Goal: Information Seeking & Learning: Learn about a topic

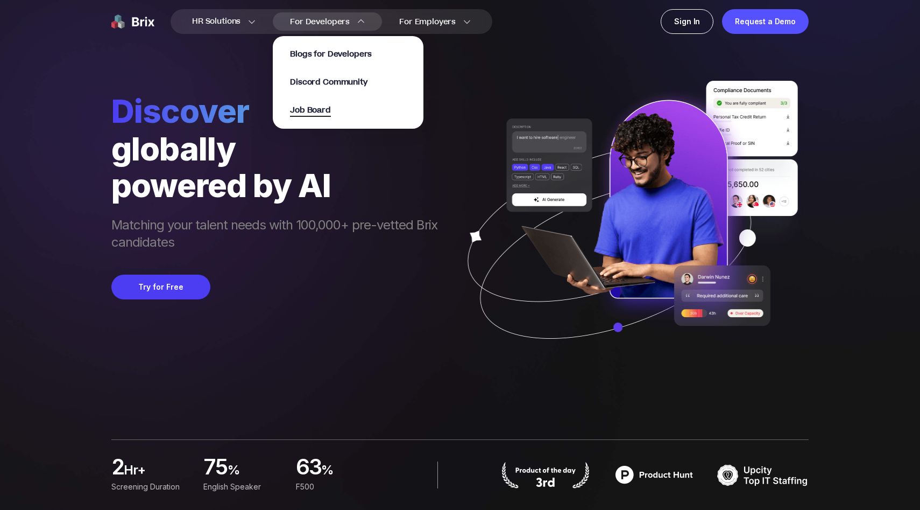
click at [316, 107] on span "Job Board" at bounding box center [310, 110] width 41 height 12
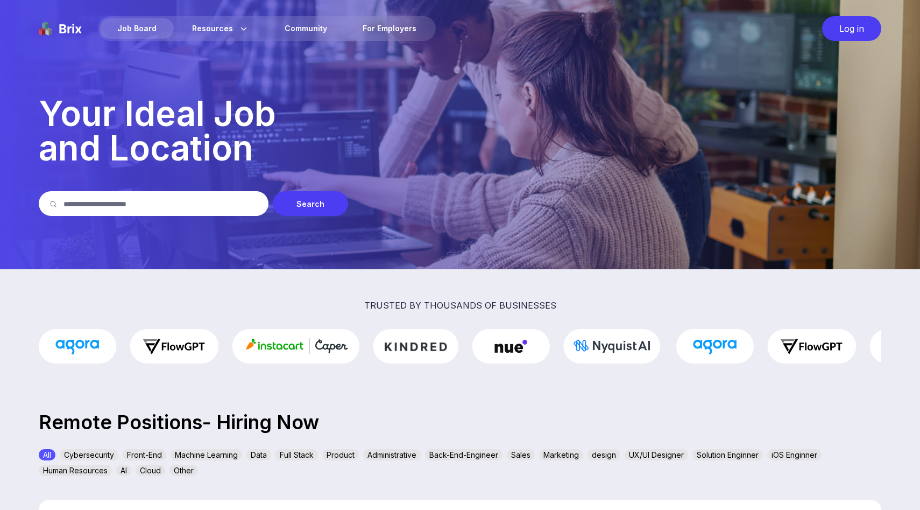
click at [137, 208] on input "text" at bounding box center [161, 203] width 194 height 25
type input "**********"
click at [325, 212] on div "Search" at bounding box center [310, 203] width 75 height 25
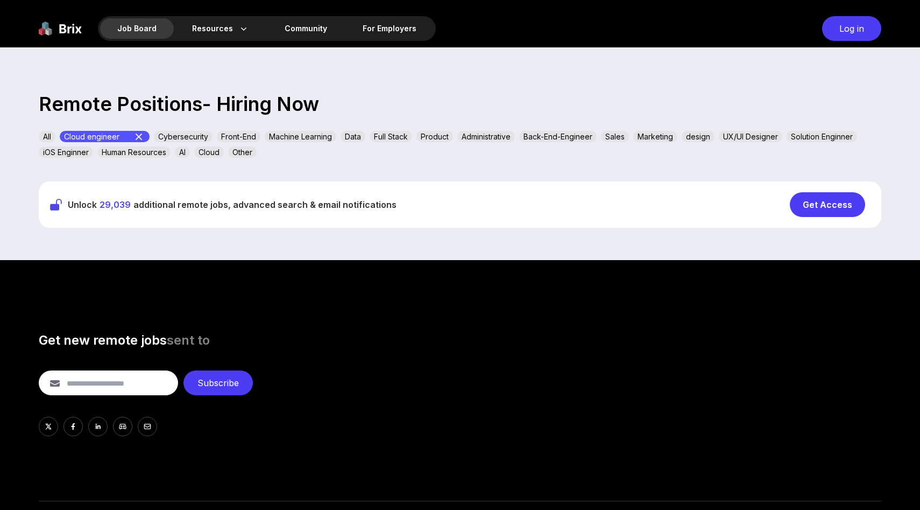
scroll to position [323, 0]
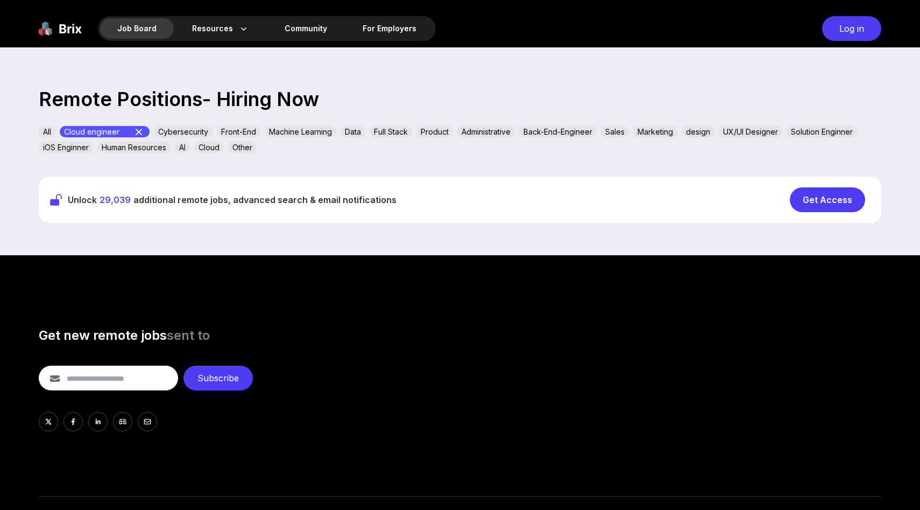
click at [827, 196] on div "Get Access" at bounding box center [827, 199] width 75 height 25
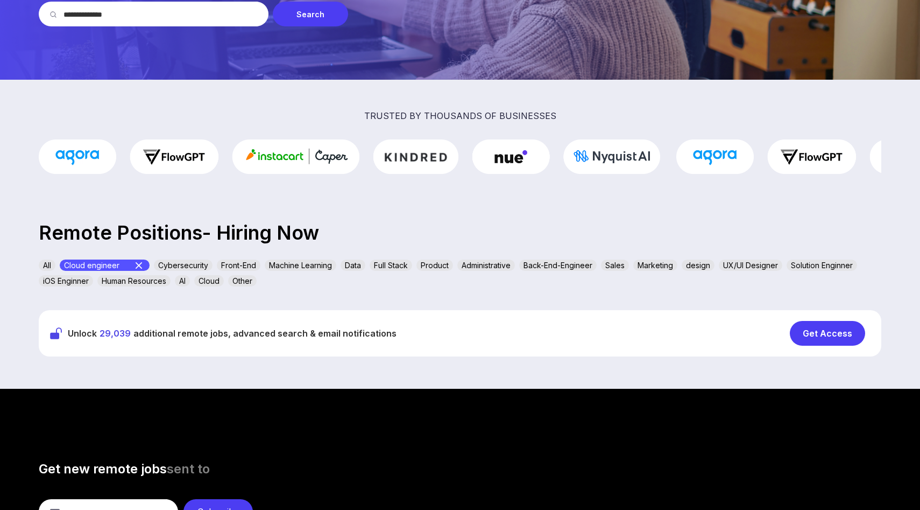
scroll to position [193, 0]
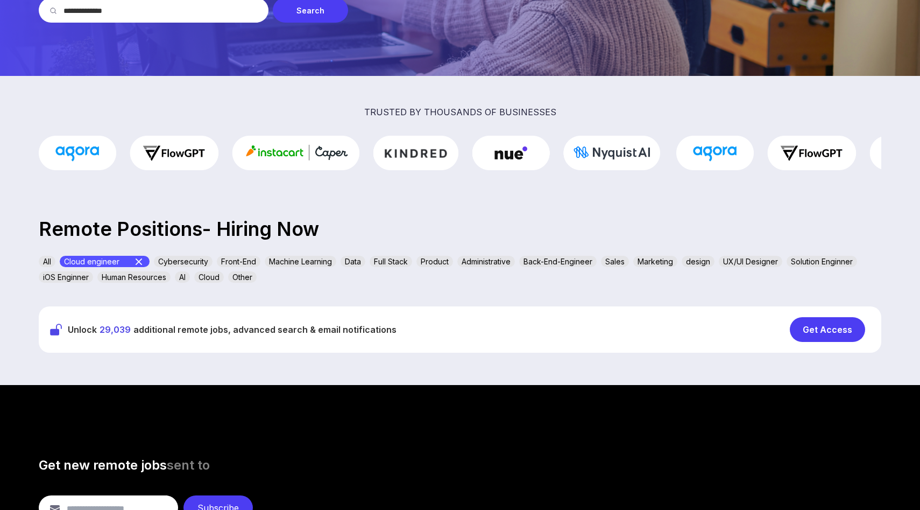
click at [137, 258] on icon at bounding box center [138, 261] width 13 height 13
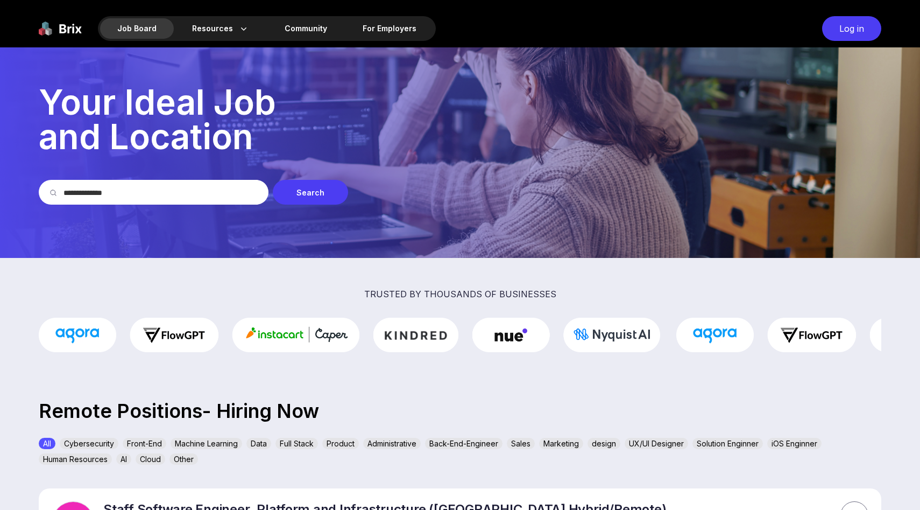
scroll to position [0, 0]
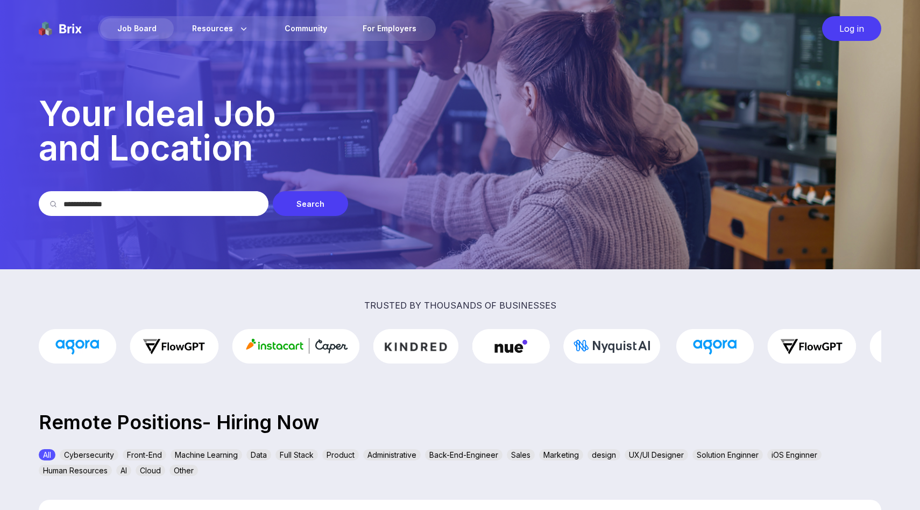
click at [835, 31] on div "Log in" at bounding box center [851, 28] width 59 height 25
